Goal: Task Accomplishment & Management: Manage account settings

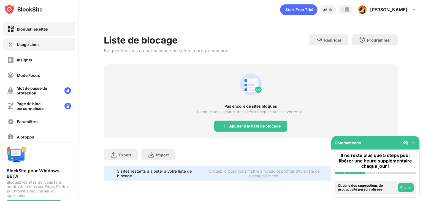
click at [44, 45] on div "Usage Limit" at bounding box center [39, 44] width 72 height 13
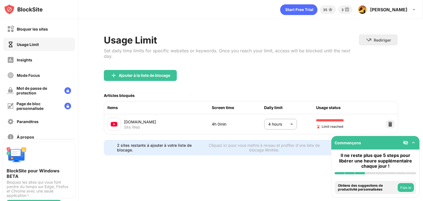
click at [274, 117] on body "Bloquer les sites Usage Limit Insights Mode Focus Mot de passe de protection Pa…" at bounding box center [211, 100] width 423 height 201
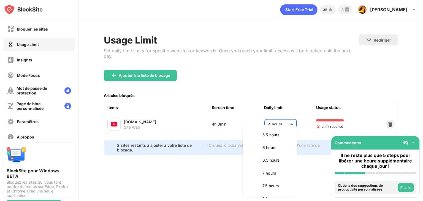
scroll to position [284, 0]
click at [273, 152] on li "6.5 hours" at bounding box center [270, 146] width 48 height 13
type input "***"
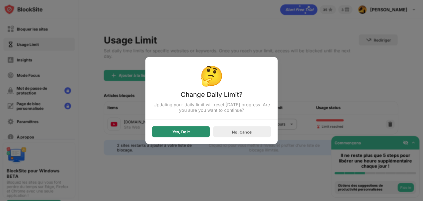
click at [191, 132] on div "Yes, Do It" at bounding box center [181, 131] width 58 height 11
